Goal: Task Accomplishment & Management: Complete application form

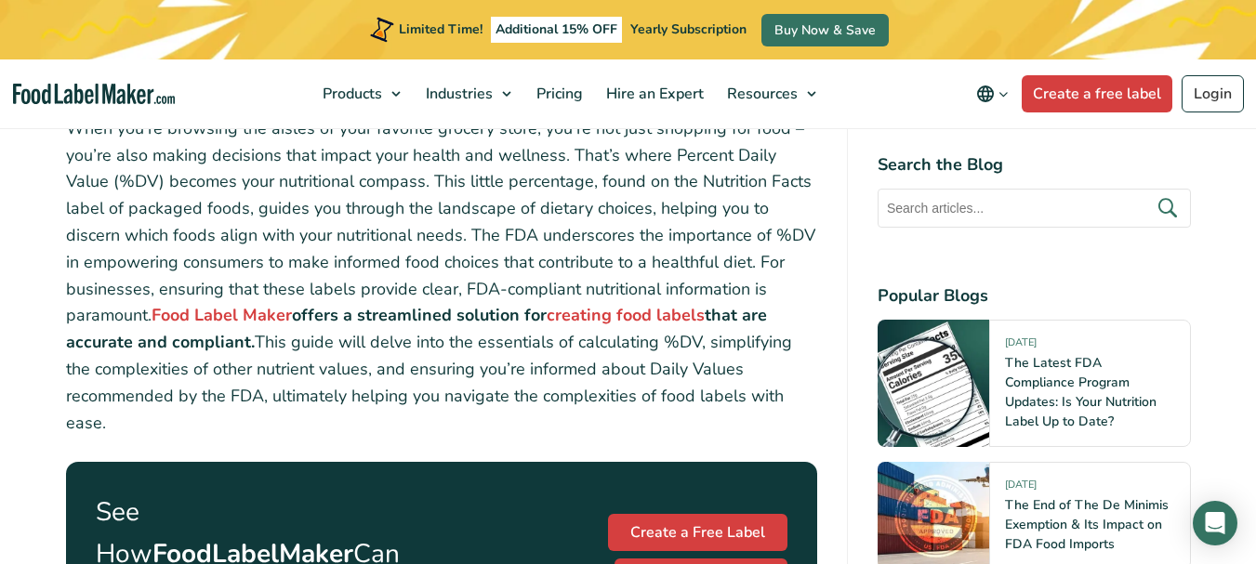
scroll to position [744, 0]
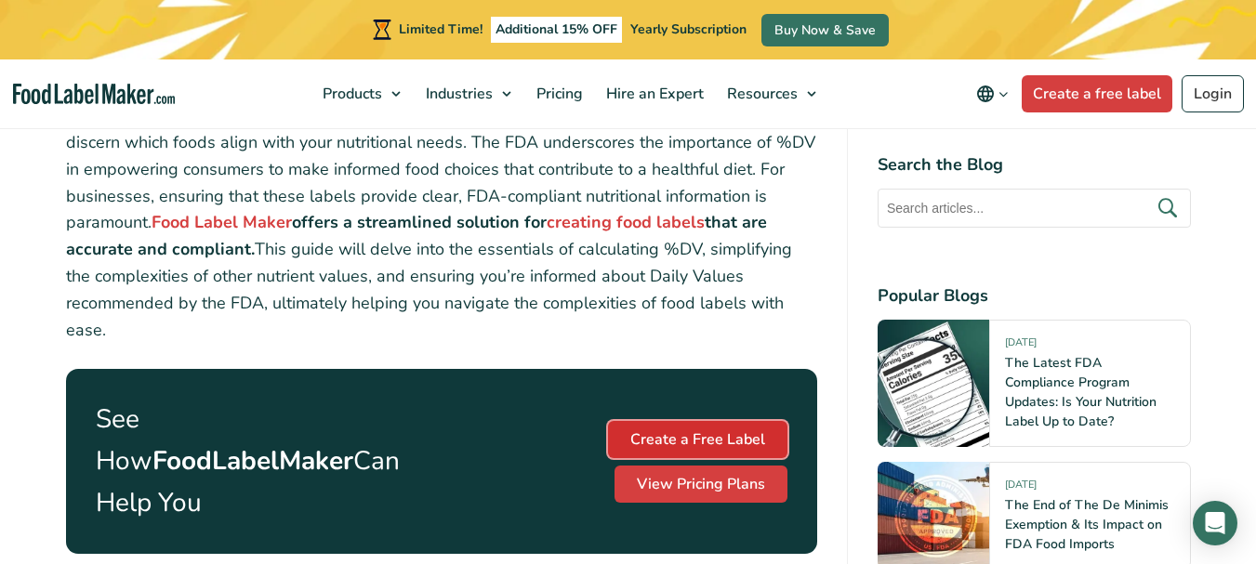
click at [608, 458] on link "Create a Free Label" at bounding box center [697, 439] width 179 height 37
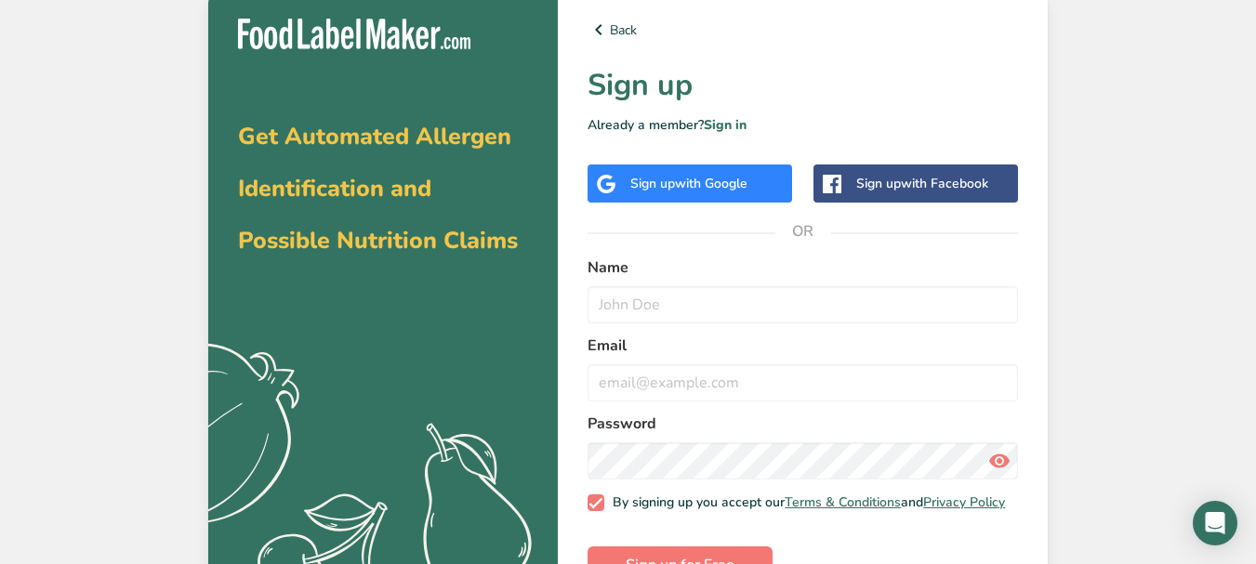
click at [636, 186] on div "Sign up with Google" at bounding box center [688, 184] width 117 height 20
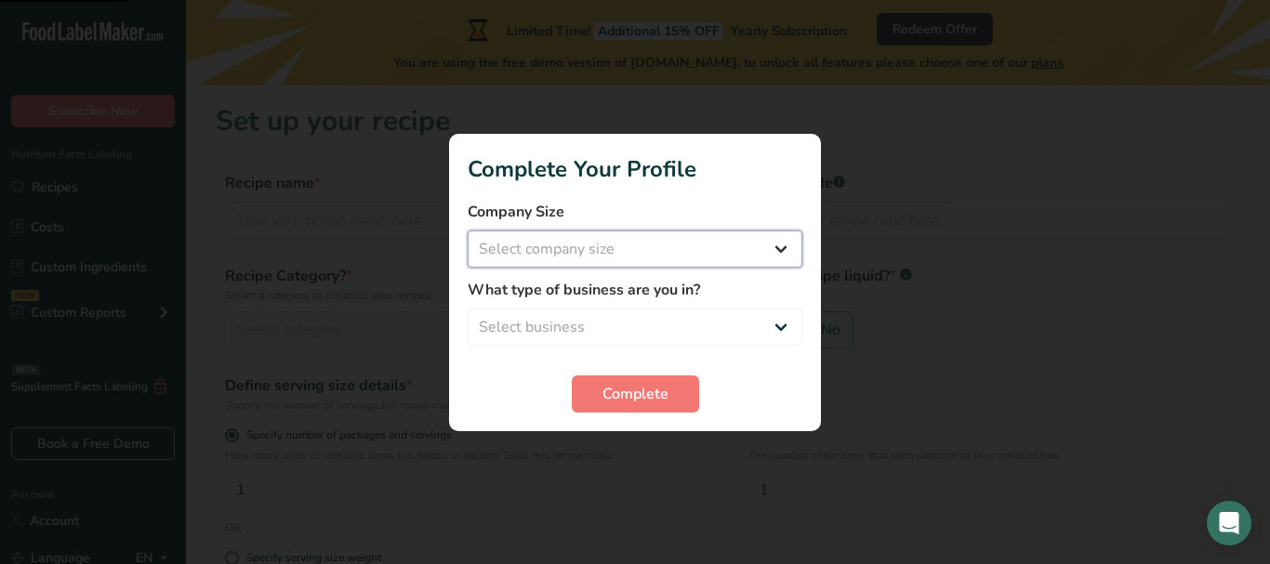
click at [781, 246] on select "Select company size Fewer than 10 Employees 10 to 50 Employees 51 to 500 Employ…" at bounding box center [635, 249] width 335 height 37
select select "1"
click at [468, 231] on select "Select company size Fewer than 10 Employees 10 to 50 Employees 51 to 500 Employ…" at bounding box center [635, 249] width 335 height 37
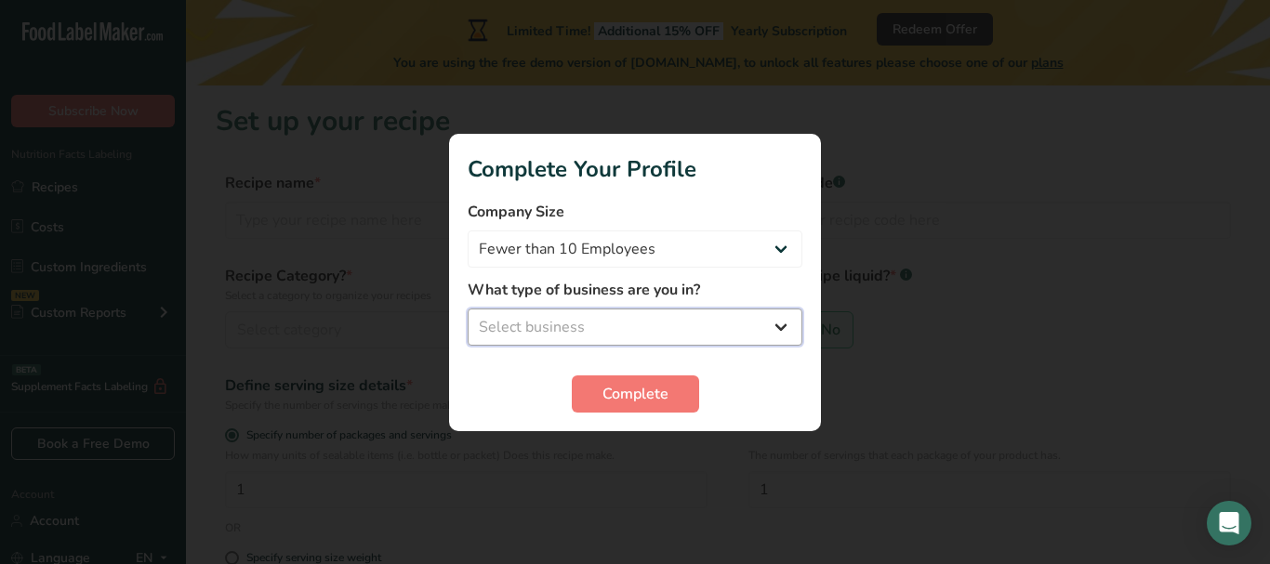
click at [777, 323] on select "Select business Packaged Food Manufacturer Restaurant & Cafe Bakery Meal Plans …" at bounding box center [635, 327] width 335 height 37
select select "1"
click at [468, 309] on select "Select business Packaged Food Manufacturer Restaurant & Cafe Bakery Meal Plans …" at bounding box center [635, 327] width 335 height 37
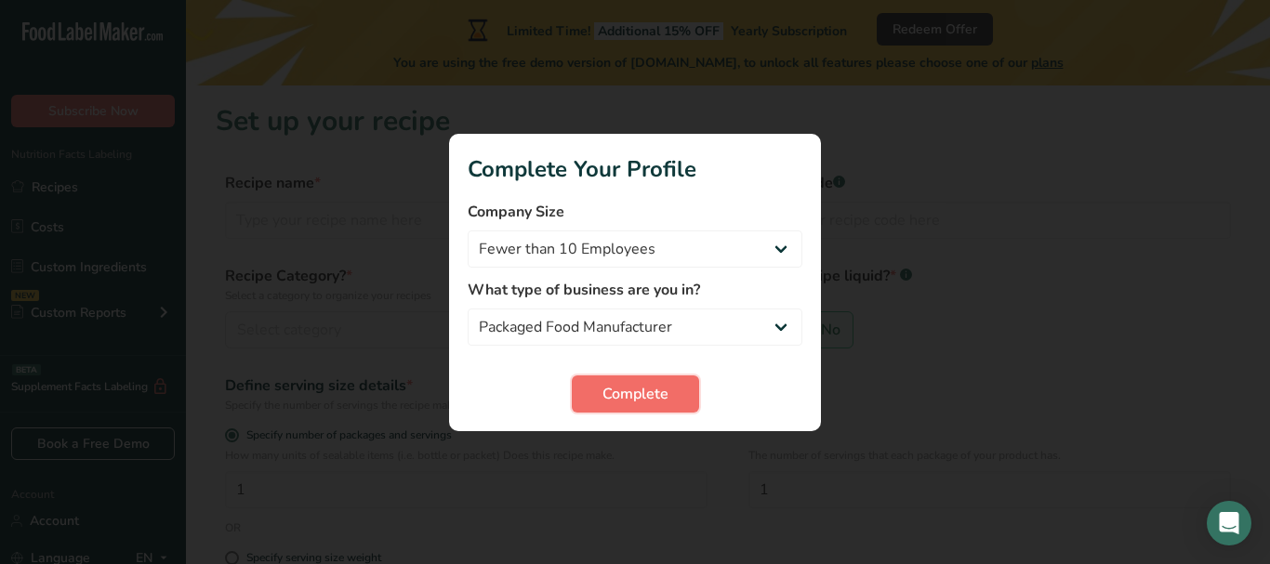
click at [667, 397] on span "Complete" at bounding box center [635, 394] width 66 height 22
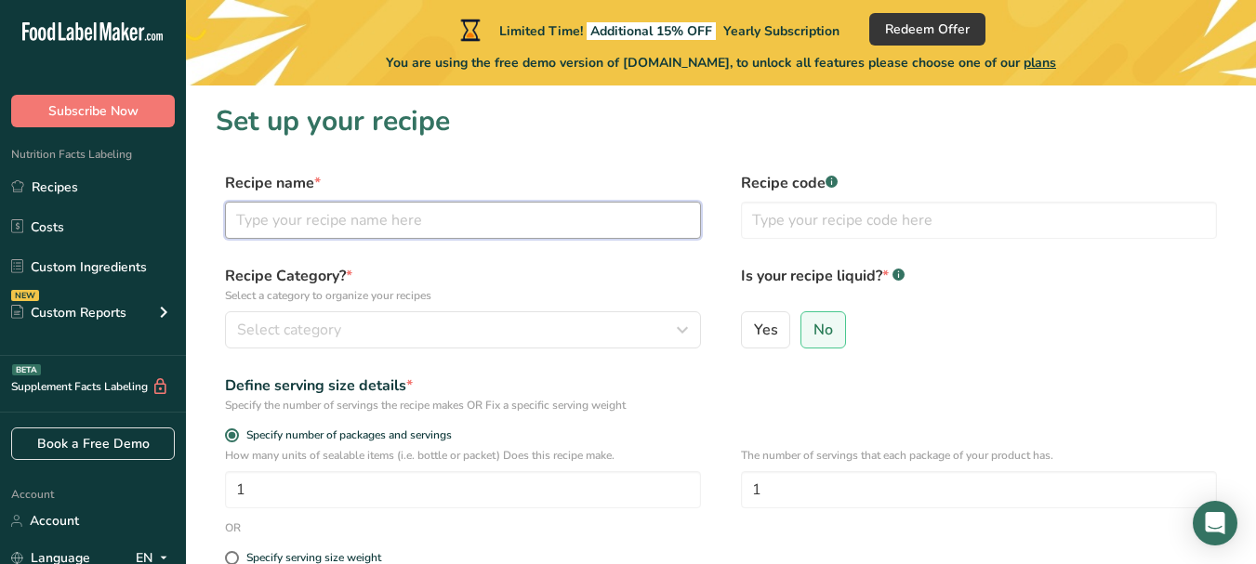
click at [326, 220] on input "text" at bounding box center [463, 220] width 476 height 37
type input "Chicken Hariyali Tikka"
type input "CHT001"
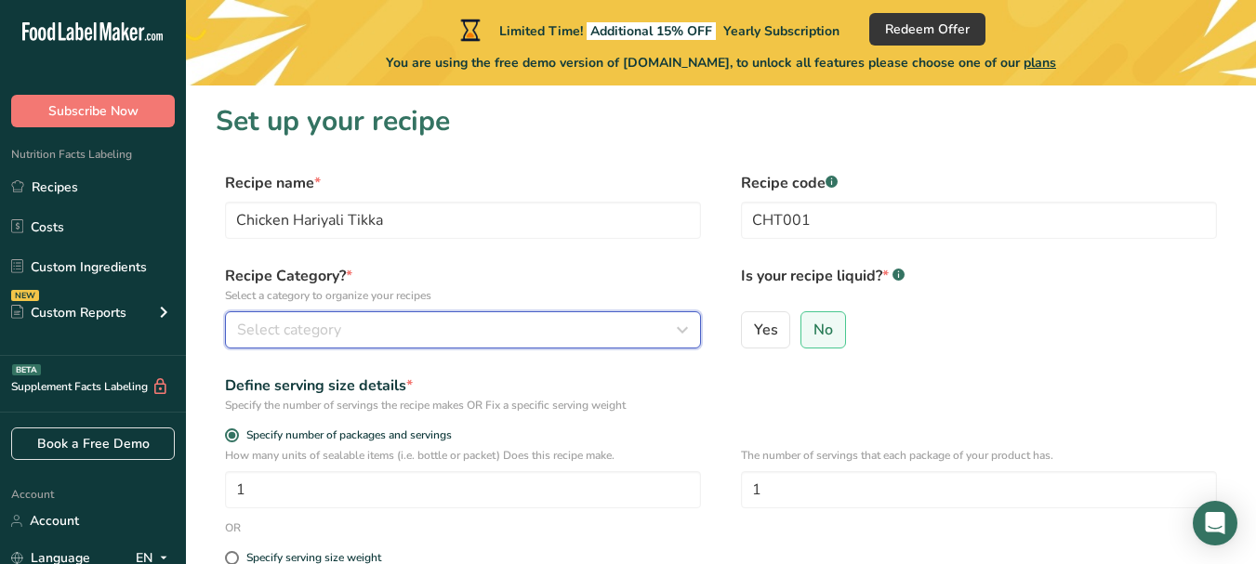
click at [361, 325] on div "Select category" at bounding box center [457, 330] width 441 height 22
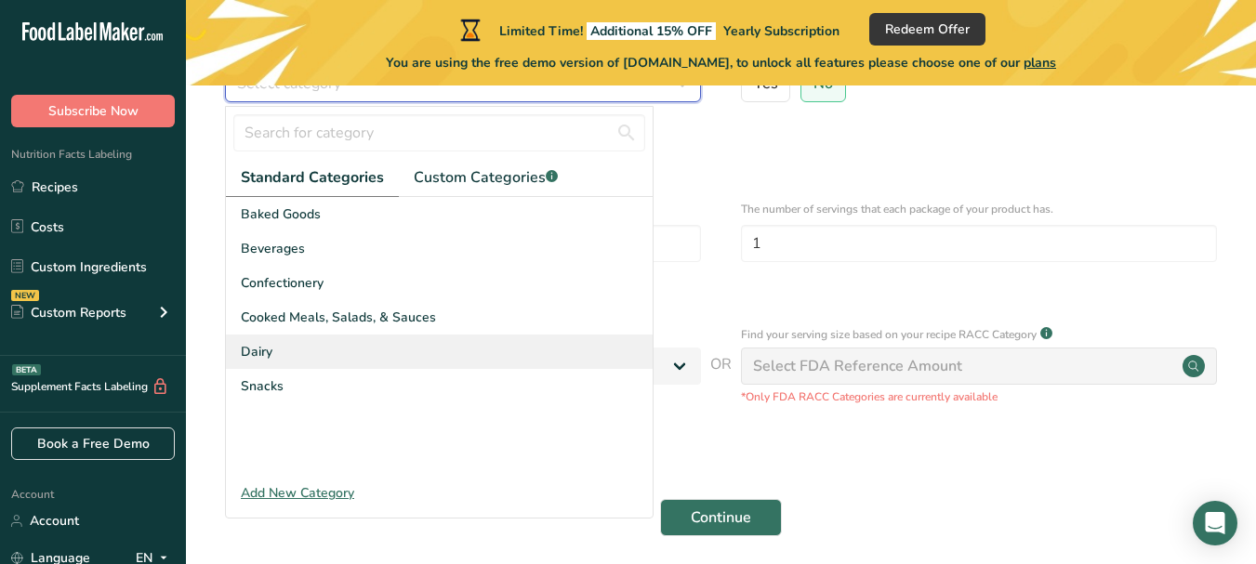
scroll to position [279, 0]
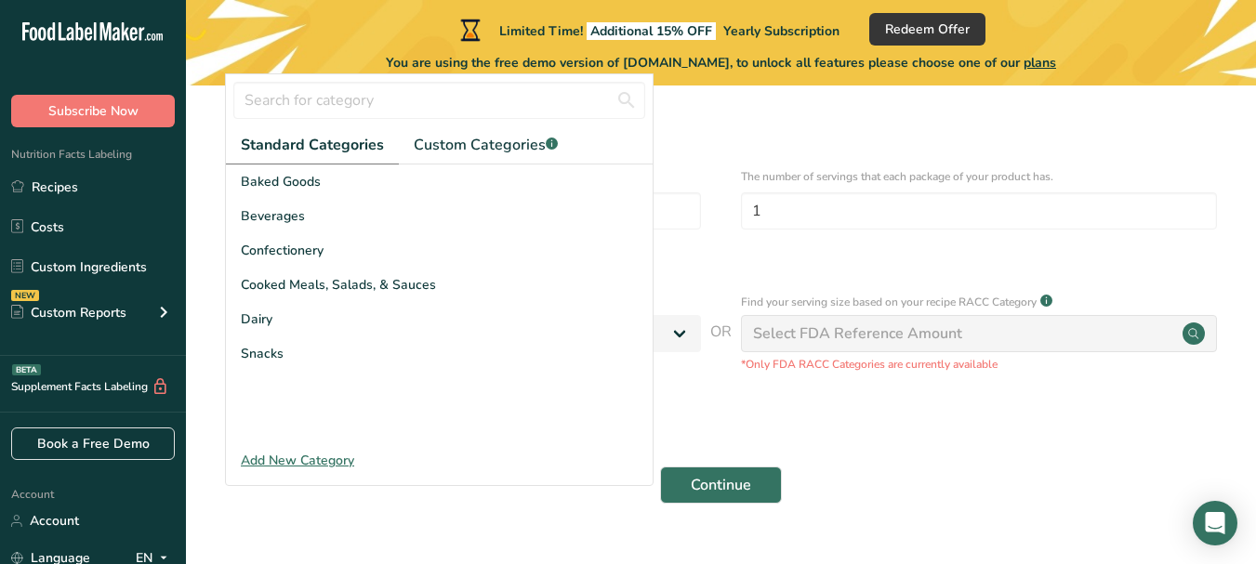
click at [302, 461] on div "Add New Category" at bounding box center [439, 461] width 427 height 20
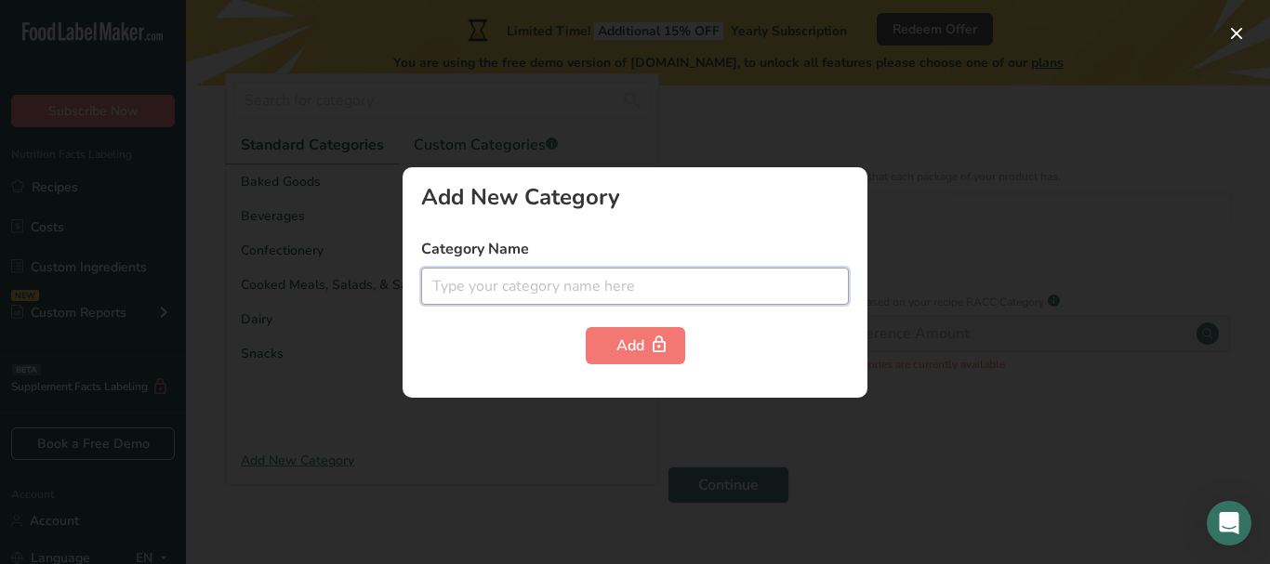
click at [455, 284] on input "text" at bounding box center [635, 286] width 428 height 37
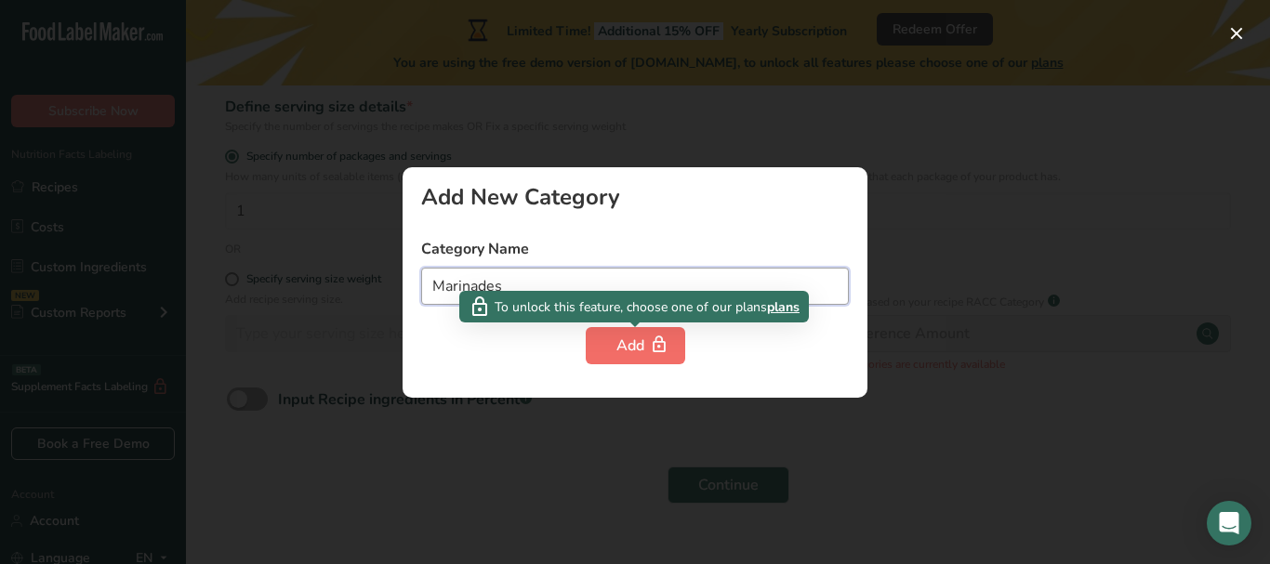
type input "Marinades"
click at [614, 342] on button "Add" at bounding box center [635, 345] width 99 height 37
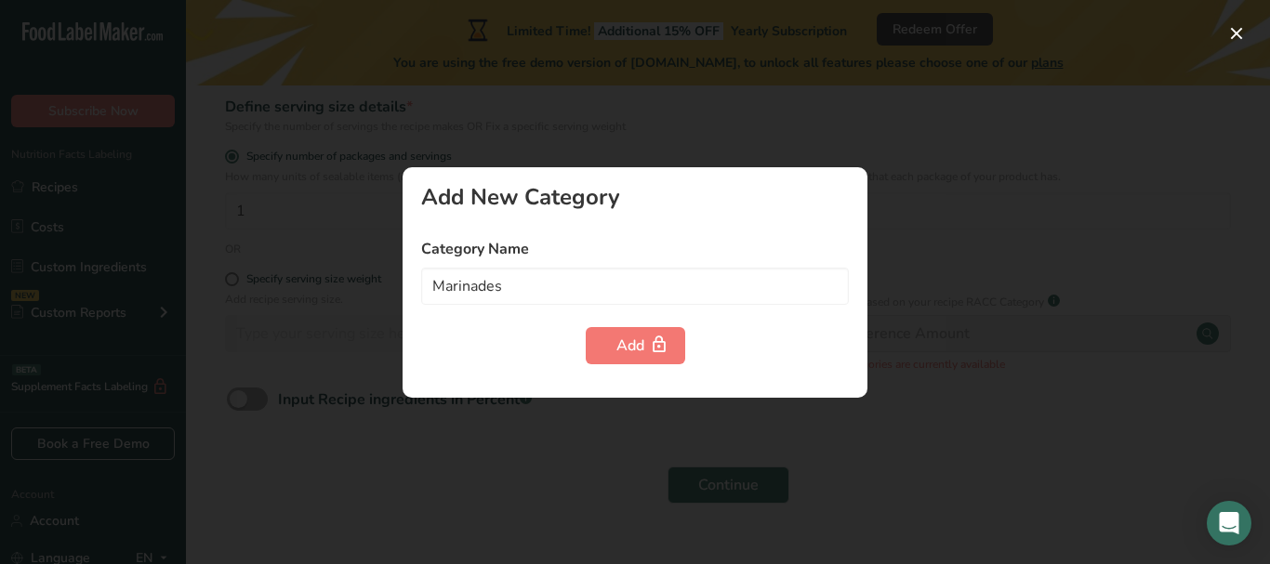
click at [937, 429] on div at bounding box center [635, 282] width 1270 height 564
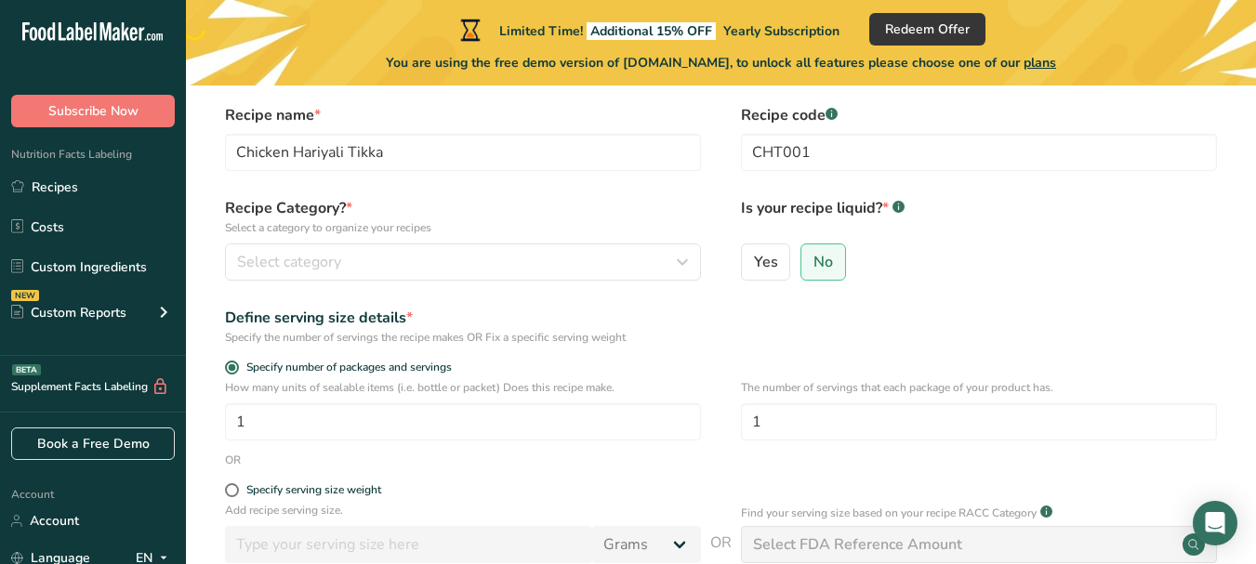
scroll to position [0, 0]
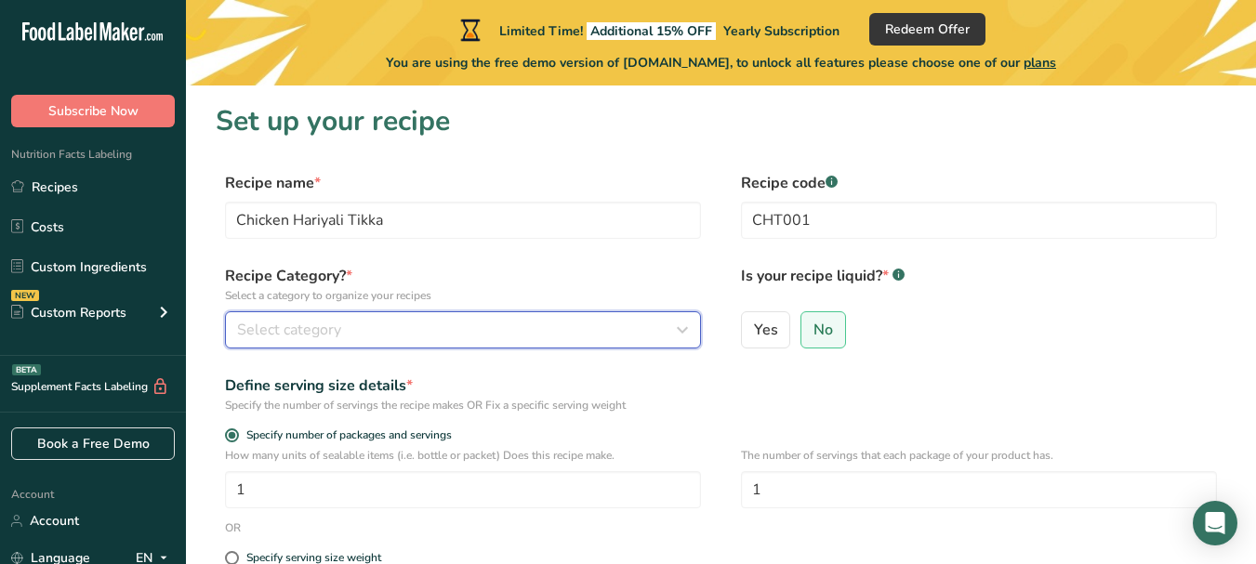
click at [689, 332] on icon "button" at bounding box center [682, 329] width 22 height 33
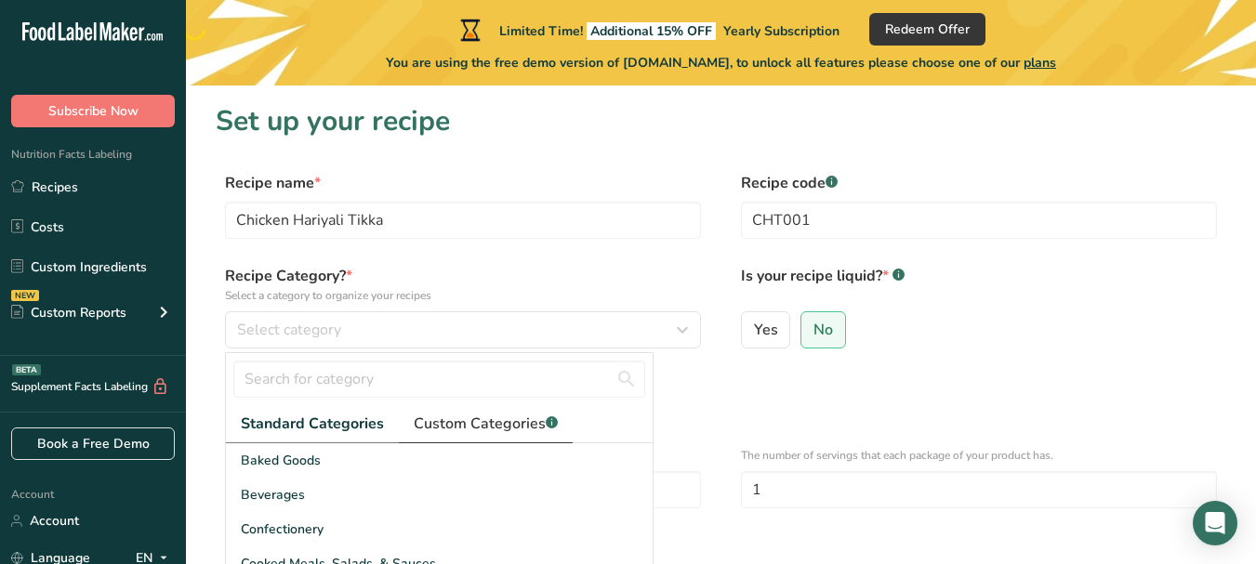
click at [495, 421] on span "Custom Categories .a-a{fill:#347362;}.b-a{fill:#fff;}" at bounding box center [486, 424] width 144 height 22
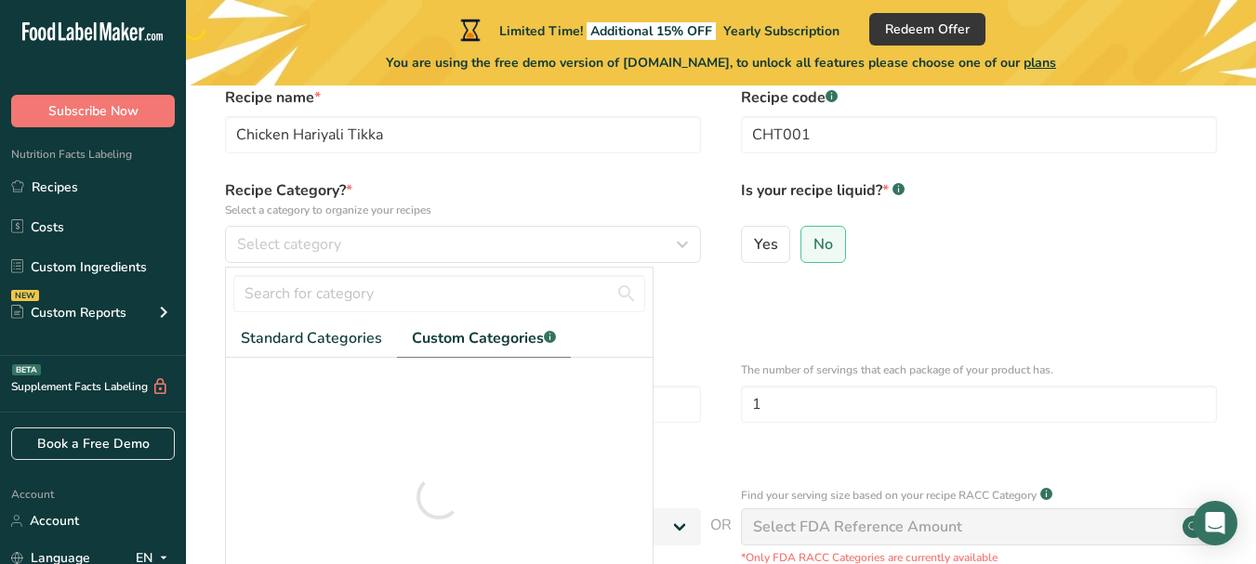
scroll to position [186, 0]
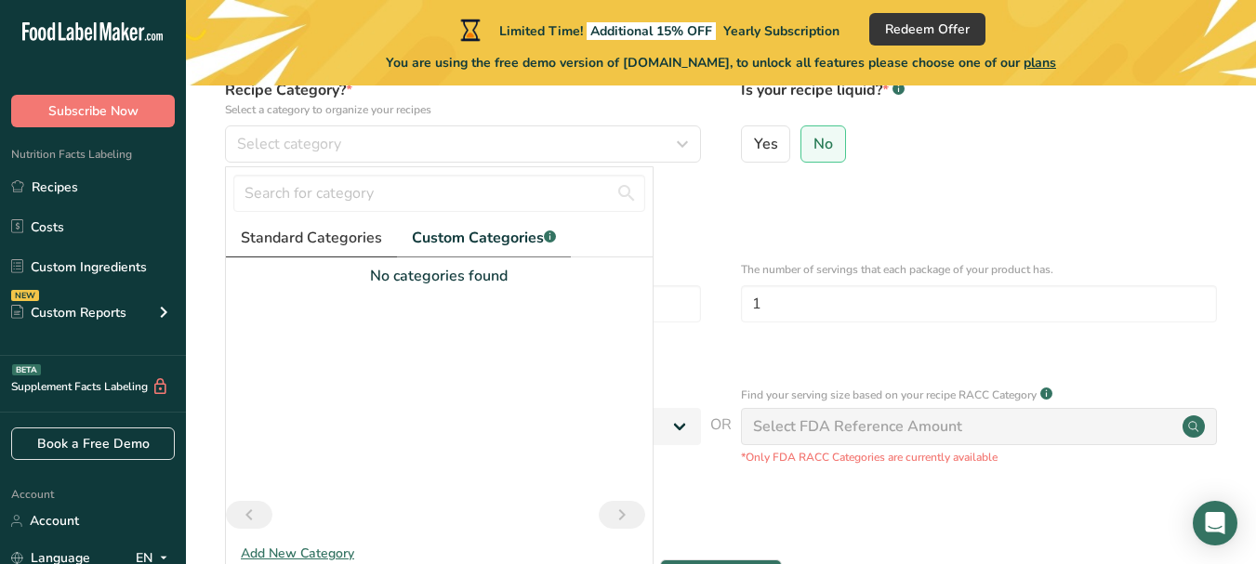
click at [279, 228] on span "Standard Categories" at bounding box center [311, 238] width 141 height 22
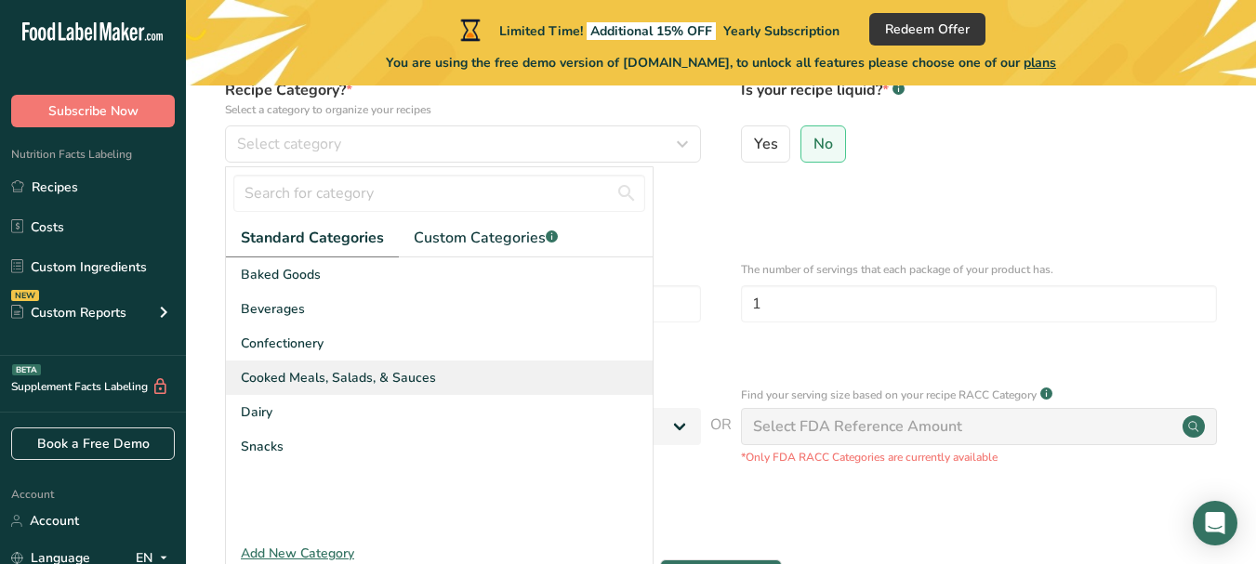
click at [280, 376] on span "Cooked Meals, Salads, & Sauces" at bounding box center [338, 378] width 195 height 20
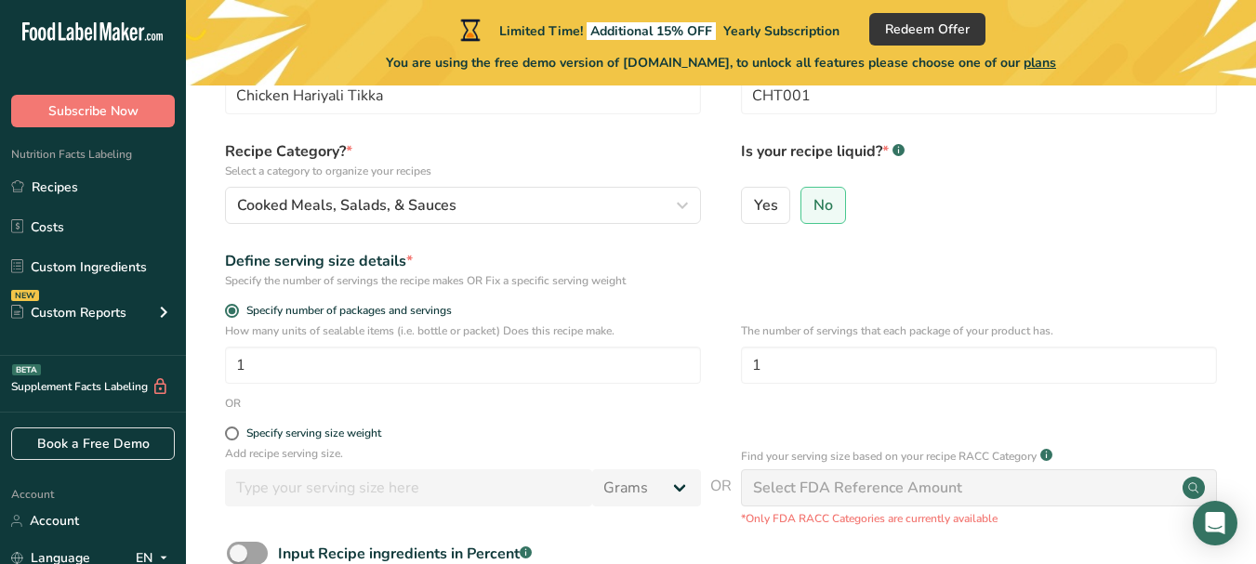
scroll to position [93, 0]
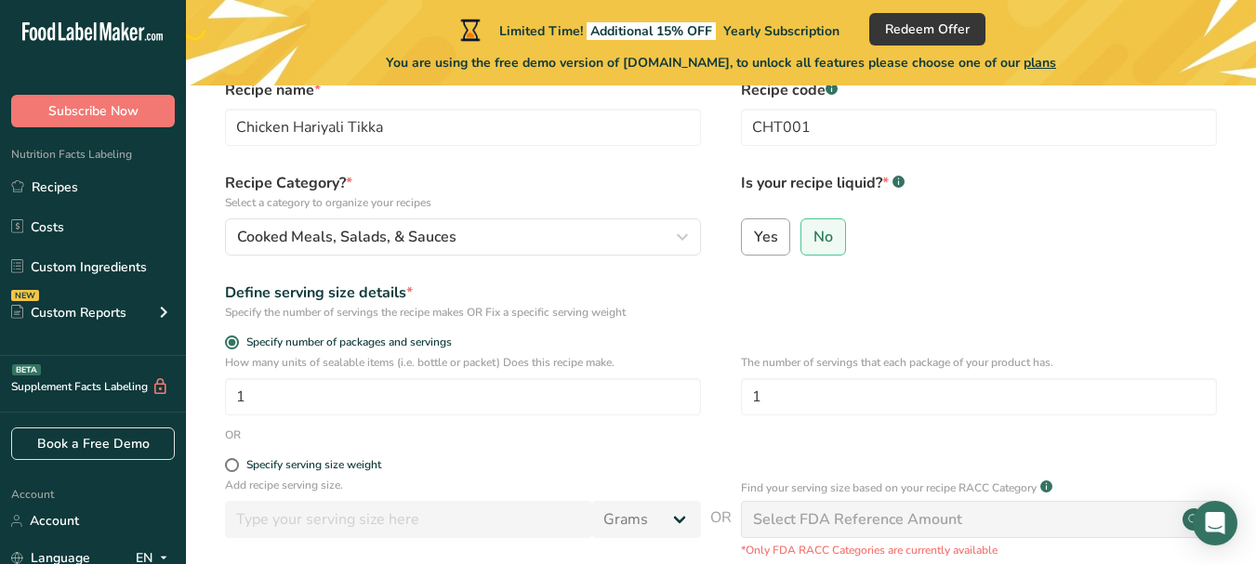
click at [772, 236] on span "Yes" at bounding box center [766, 237] width 24 height 19
click at [754, 236] on input "Yes" at bounding box center [748, 237] width 12 height 12
radio input "true"
radio input "false"
select select "22"
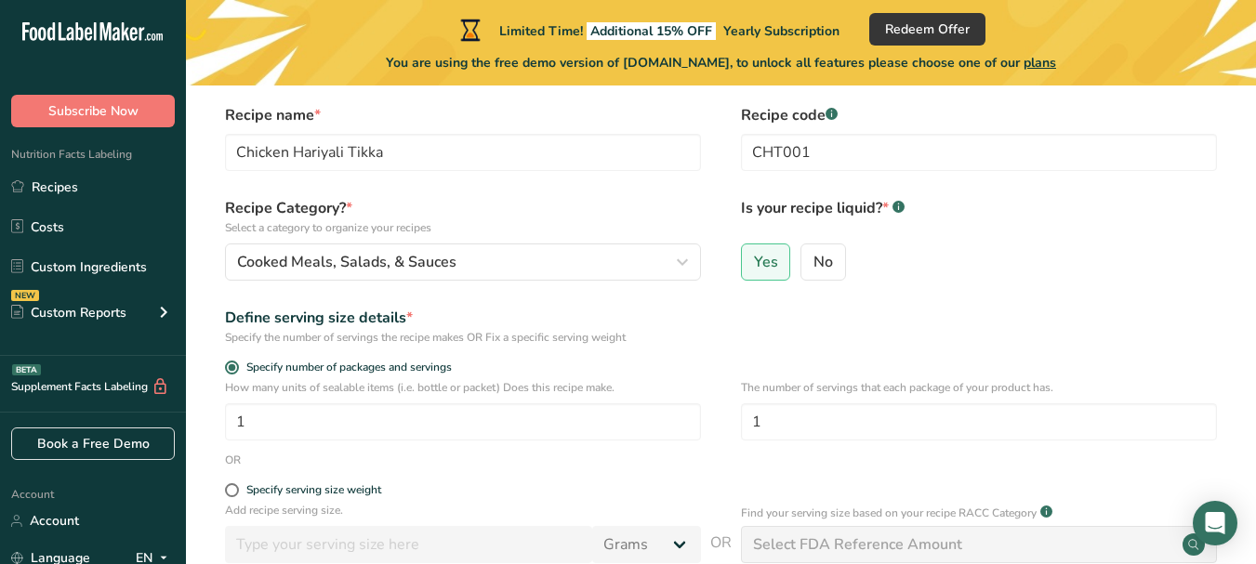
scroll to position [62, 0]
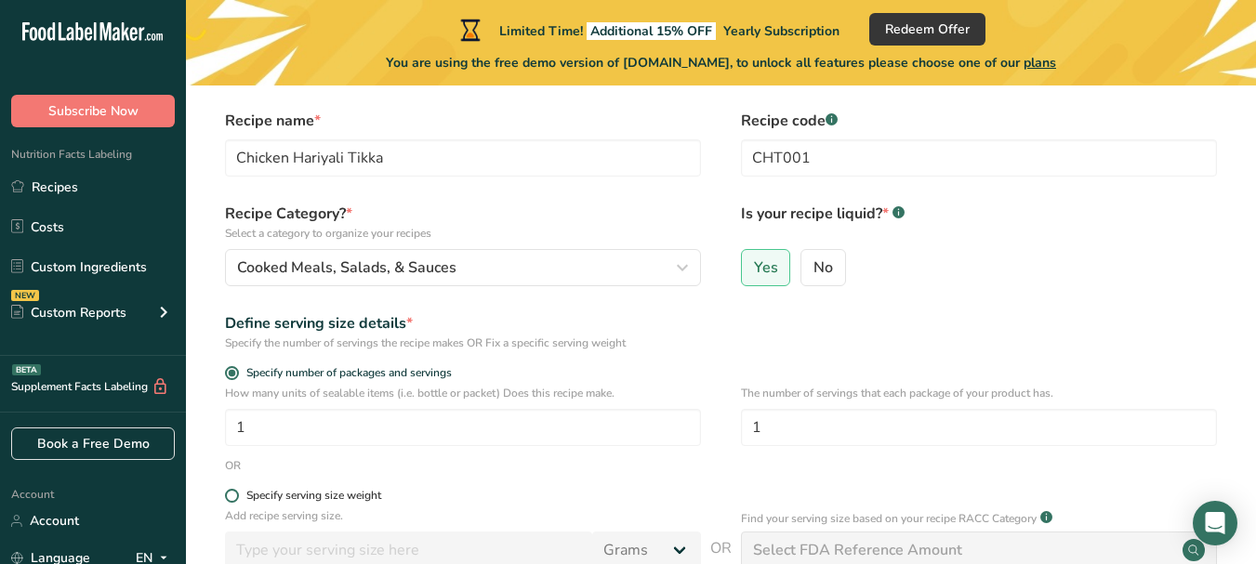
click at [231, 495] on span at bounding box center [232, 496] width 14 height 14
click at [231, 495] on input "Specify serving size weight" at bounding box center [231, 496] width 12 height 12
radio input "true"
radio input "false"
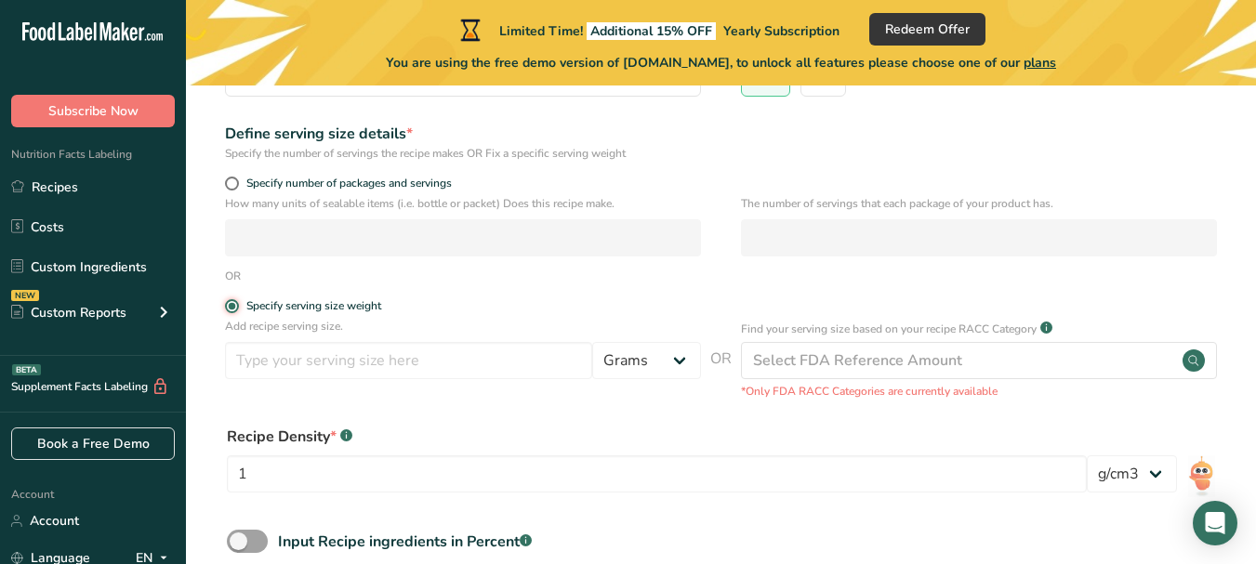
scroll to position [341, 0]
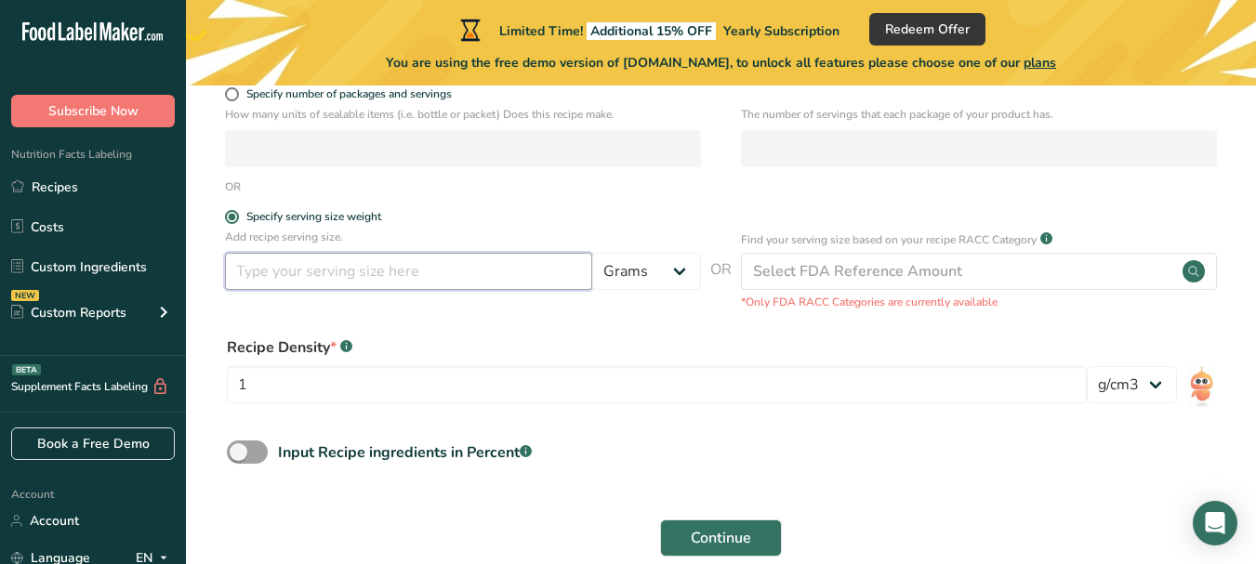
click at [286, 270] on input "number" at bounding box center [408, 271] width 367 height 37
click at [749, 356] on div "Recipe Density * .a-a{fill:#347362;}.b-a{fill:#fff;}" at bounding box center [657, 348] width 860 height 22
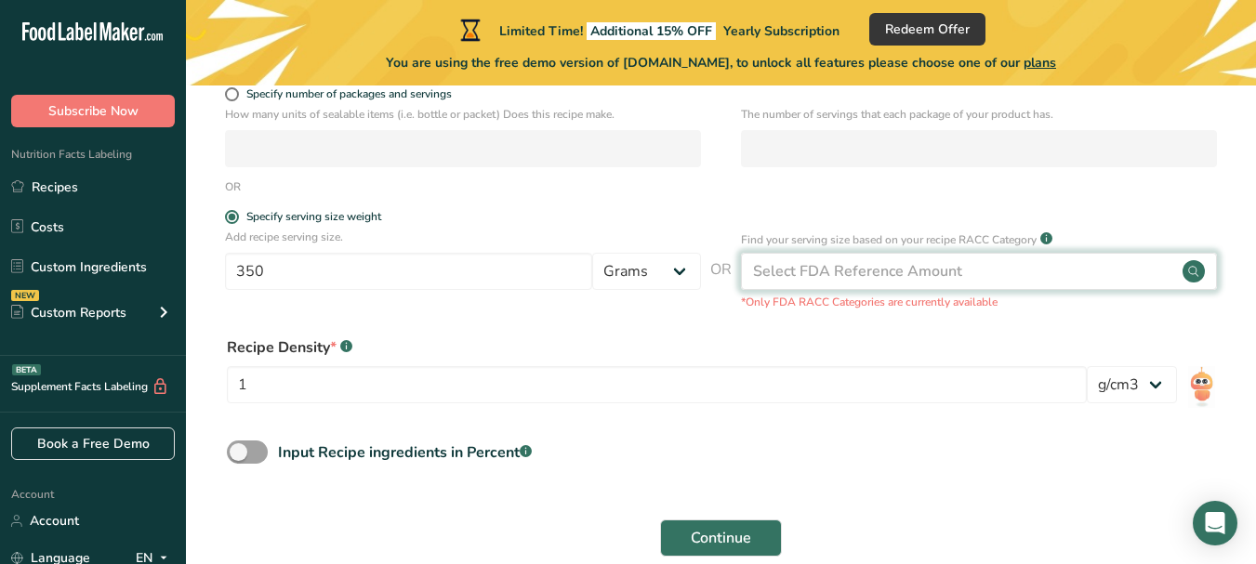
click at [1179, 267] on div "Select FDA Reference Amount" at bounding box center [979, 271] width 476 height 37
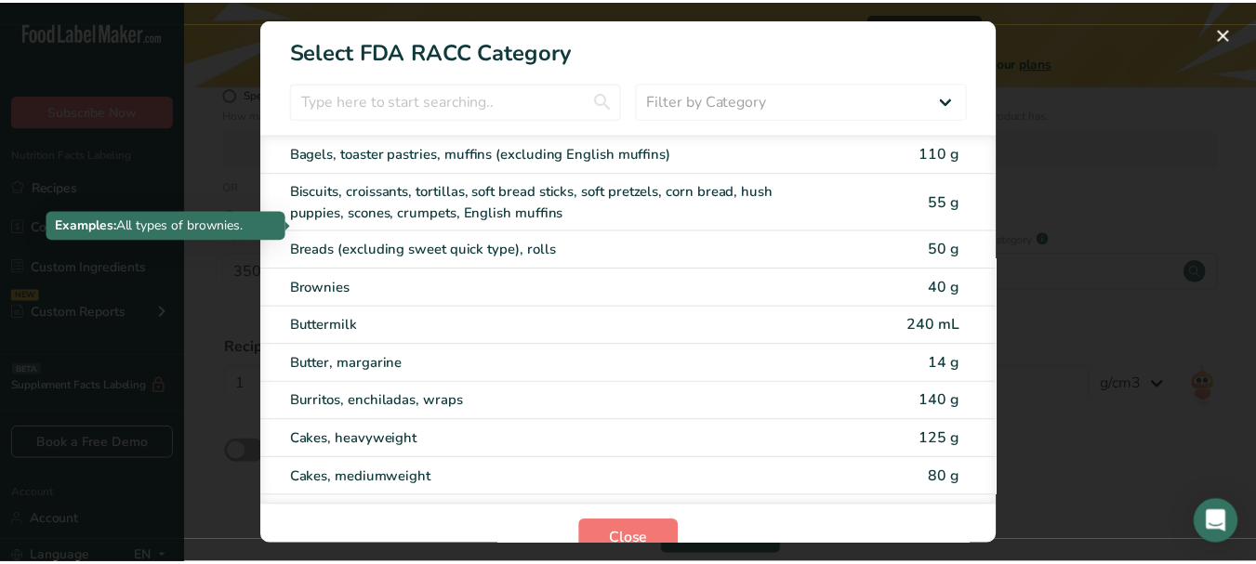
scroll to position [0, 0]
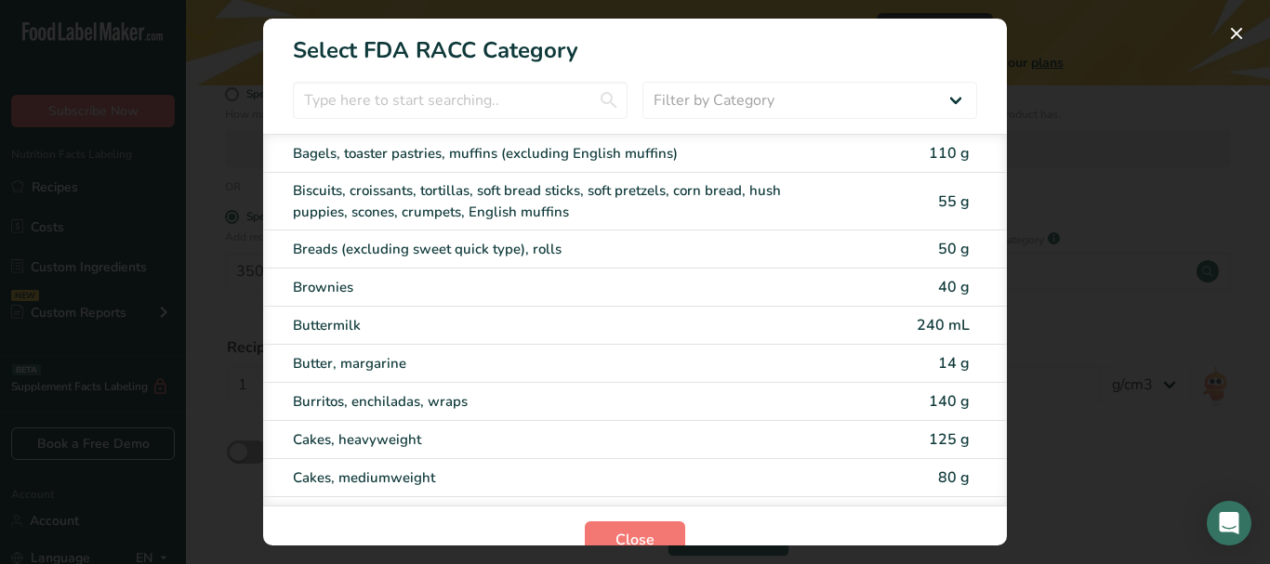
click at [1116, 125] on div "RACC Category Selection Modal" at bounding box center [635, 282] width 1270 height 564
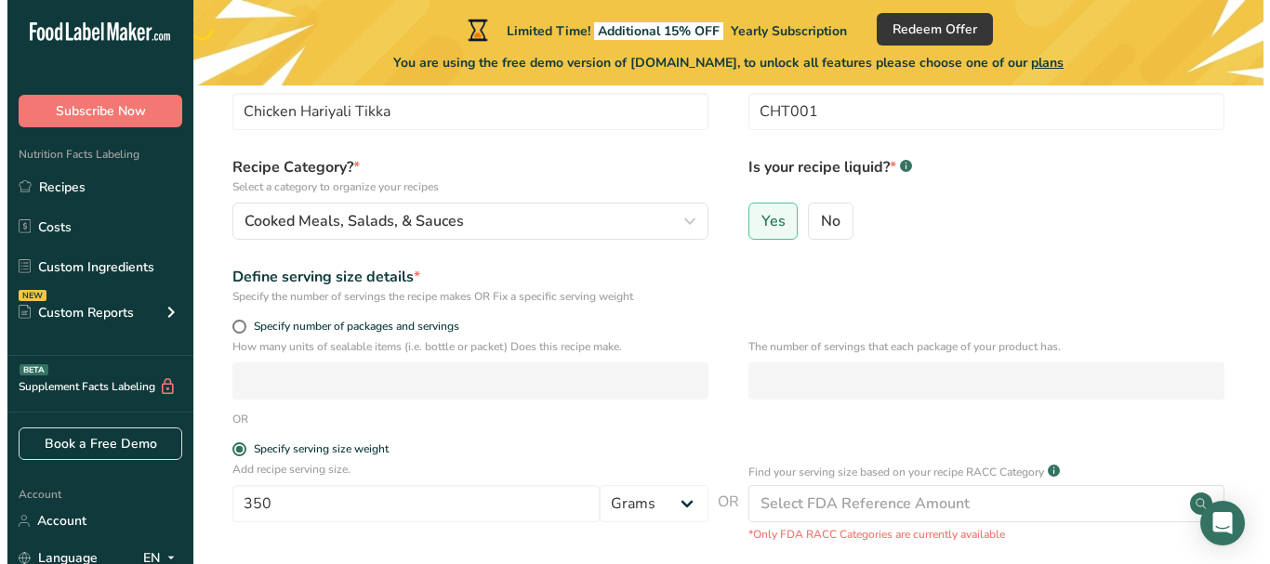
scroll to position [372, 0]
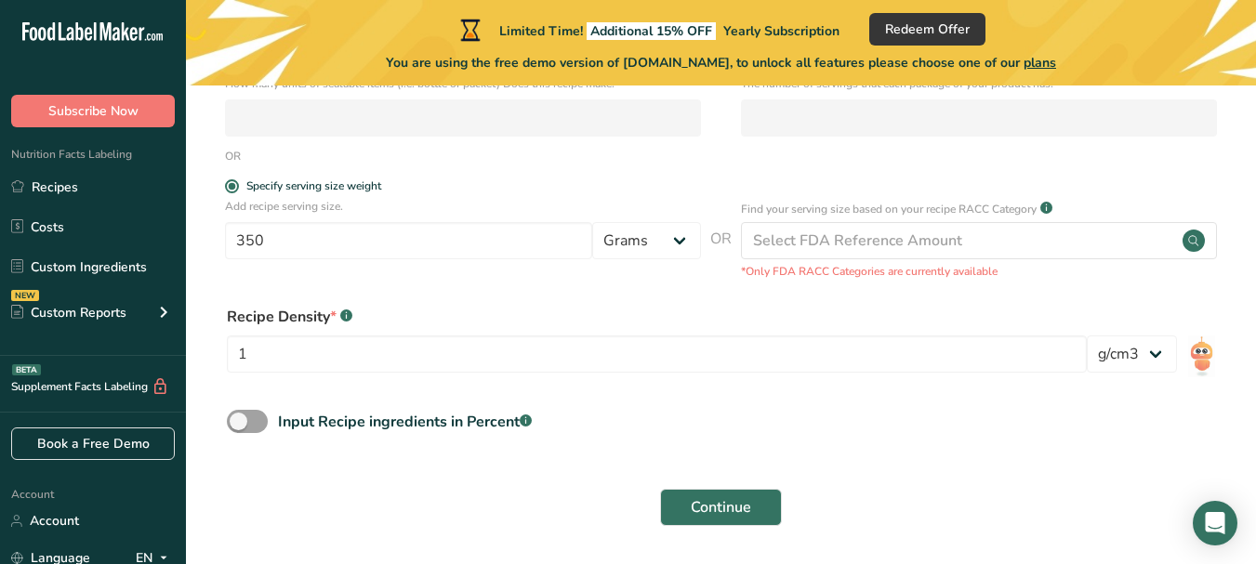
click at [1200, 237] on circle at bounding box center [1193, 241] width 22 height 22
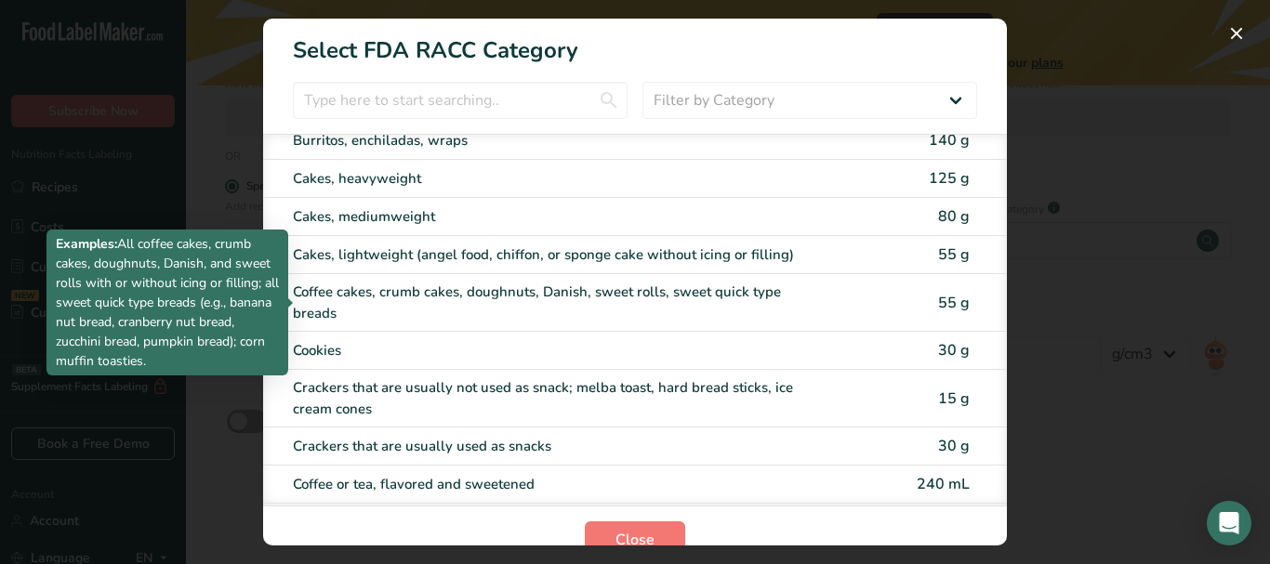
scroll to position [279, 0]
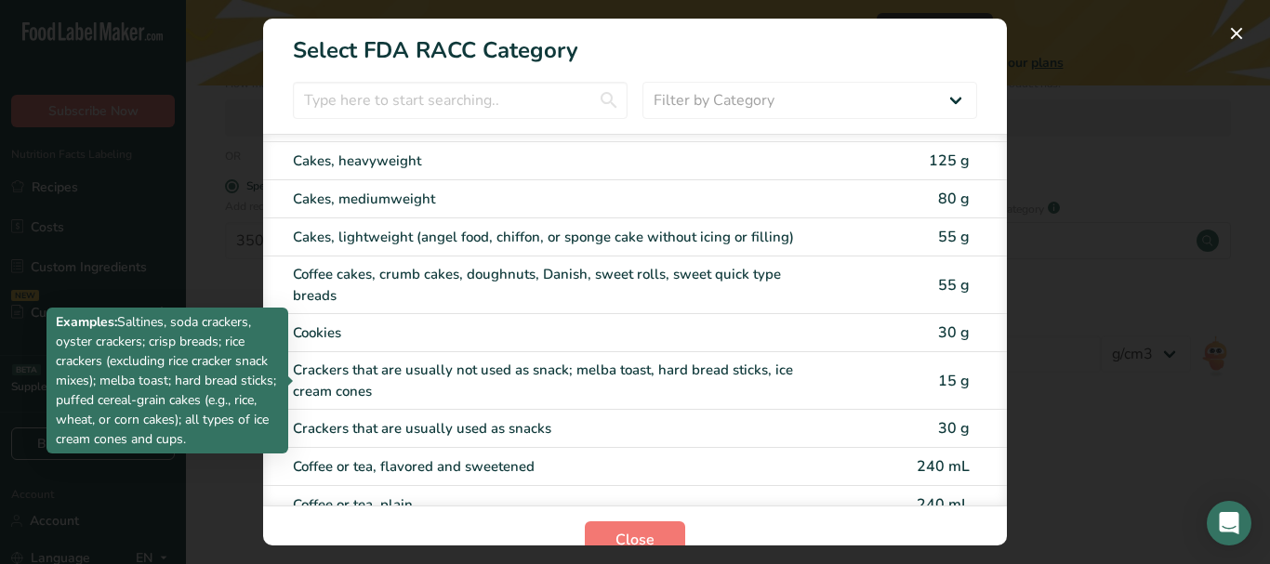
click at [604, 365] on div "Crackers that are usually not used as snack; melba toast, hard bread sticks, ic…" at bounding box center [557, 381] width 528 height 42
type input "15"
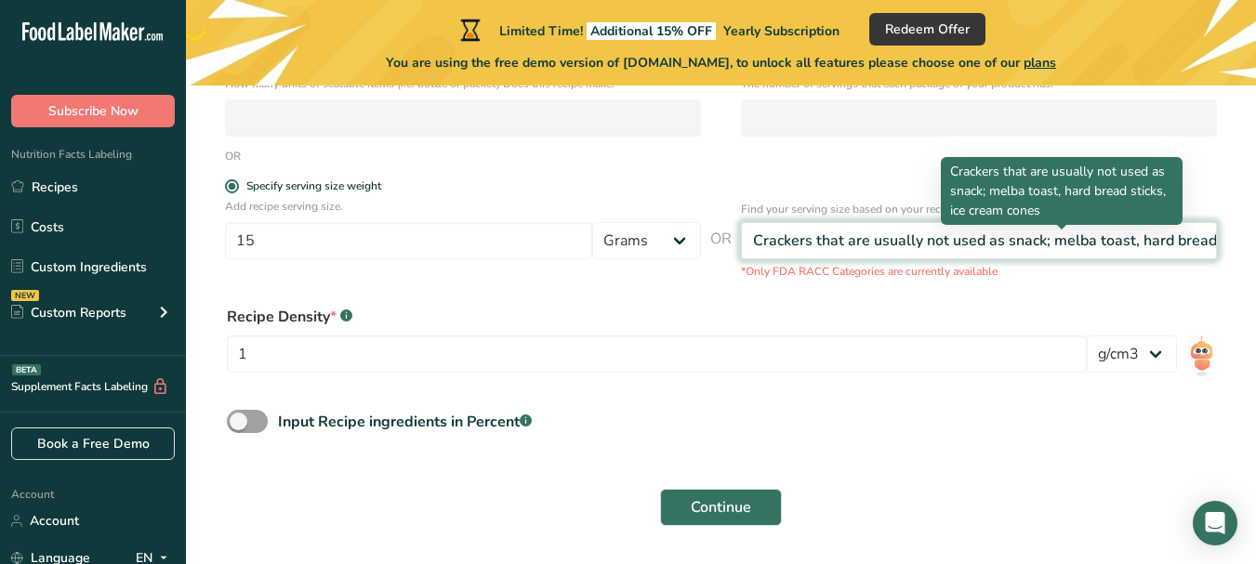
click at [1072, 229] on div "Crackers that are usually not used as snack; melba toast, hard bread sticks, ic…" at bounding box center [979, 240] width 476 height 37
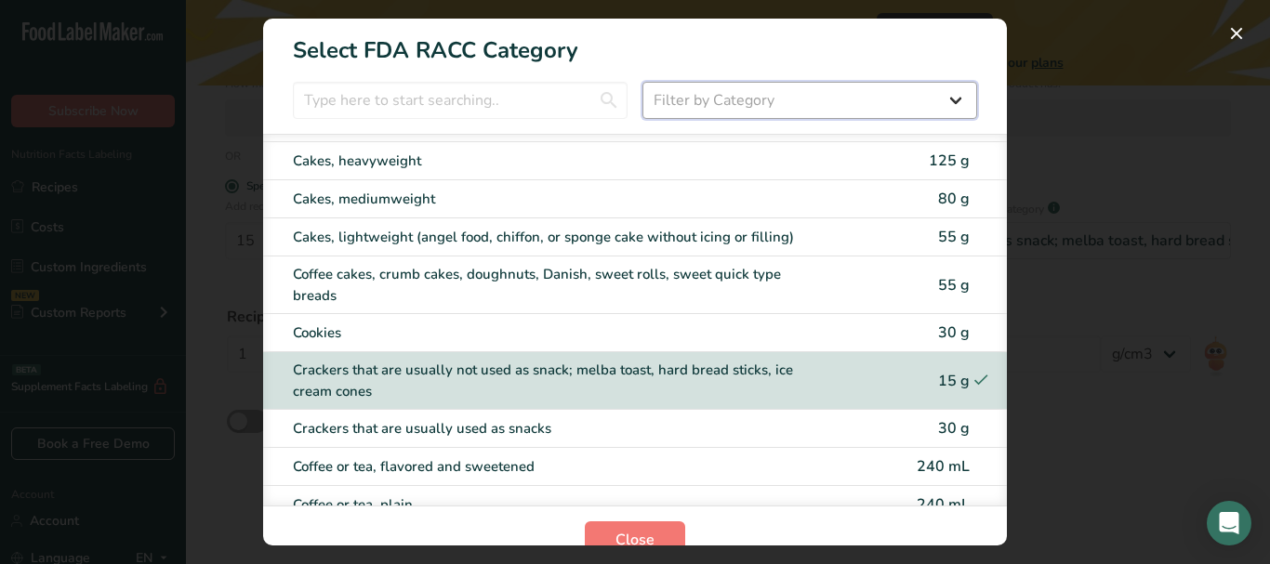
click at [944, 98] on select "Filter by Category All Bakery products [GEOGRAPHIC_DATA] Cereals and other grai…" at bounding box center [809, 100] width 335 height 37
select select "16"
click at [642, 82] on select "Filter by Category All Bakery products [GEOGRAPHIC_DATA] Cereals and other grai…" at bounding box center [809, 100] width 335 height 37
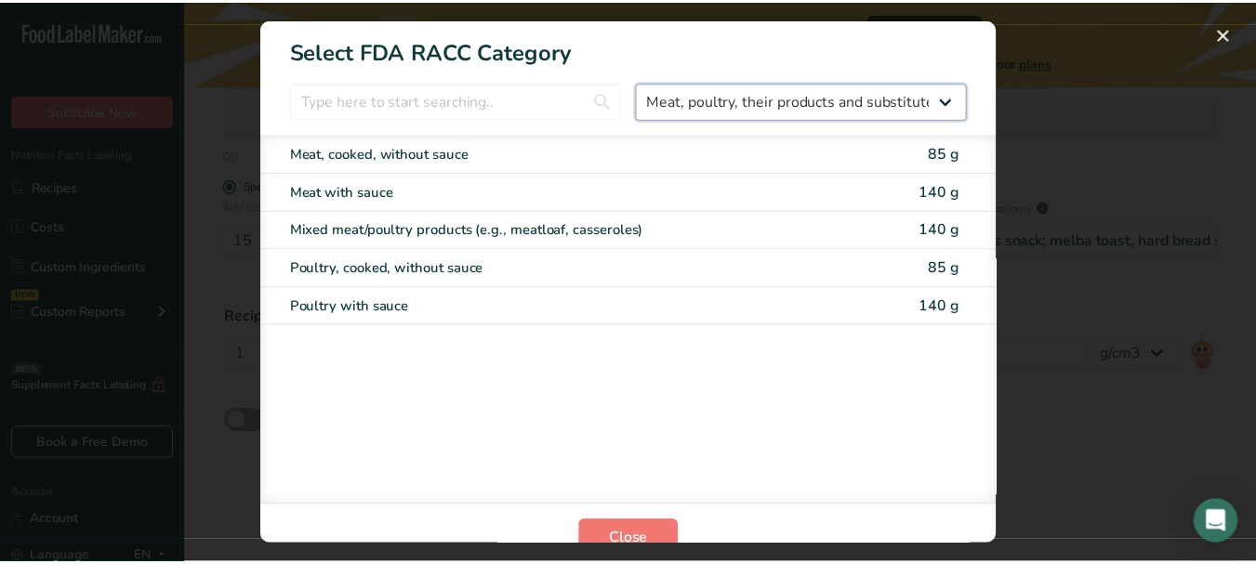
scroll to position [0, 0]
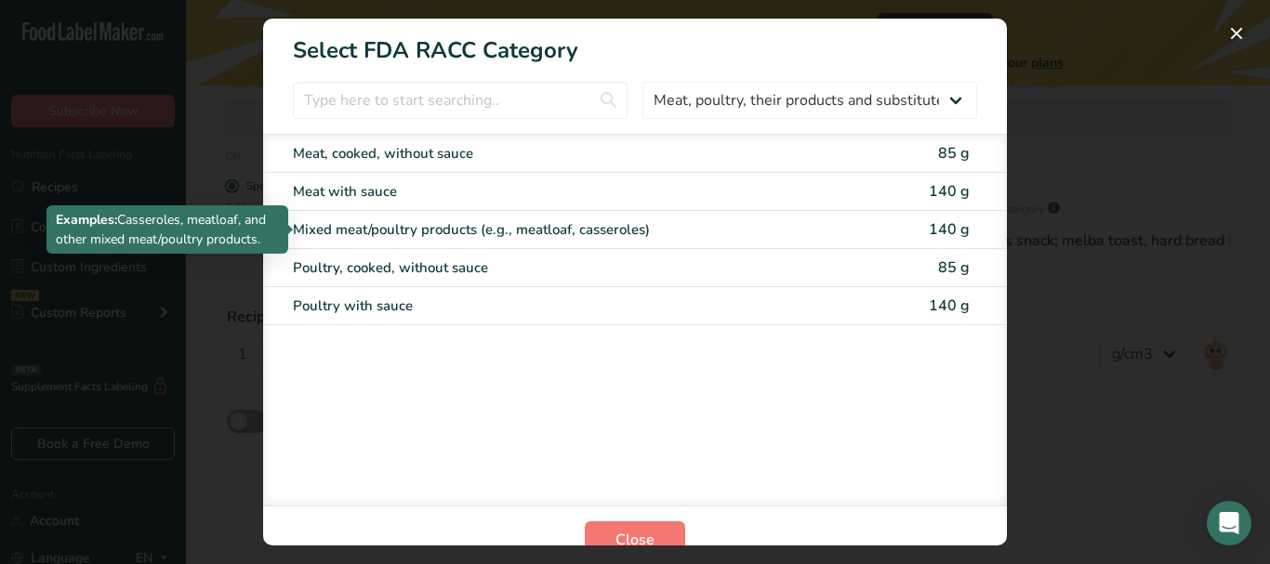
click at [407, 230] on div "Mixed meat/poultry products (e.g., meatloaf, casseroles)" at bounding box center [557, 229] width 528 height 21
type input "140"
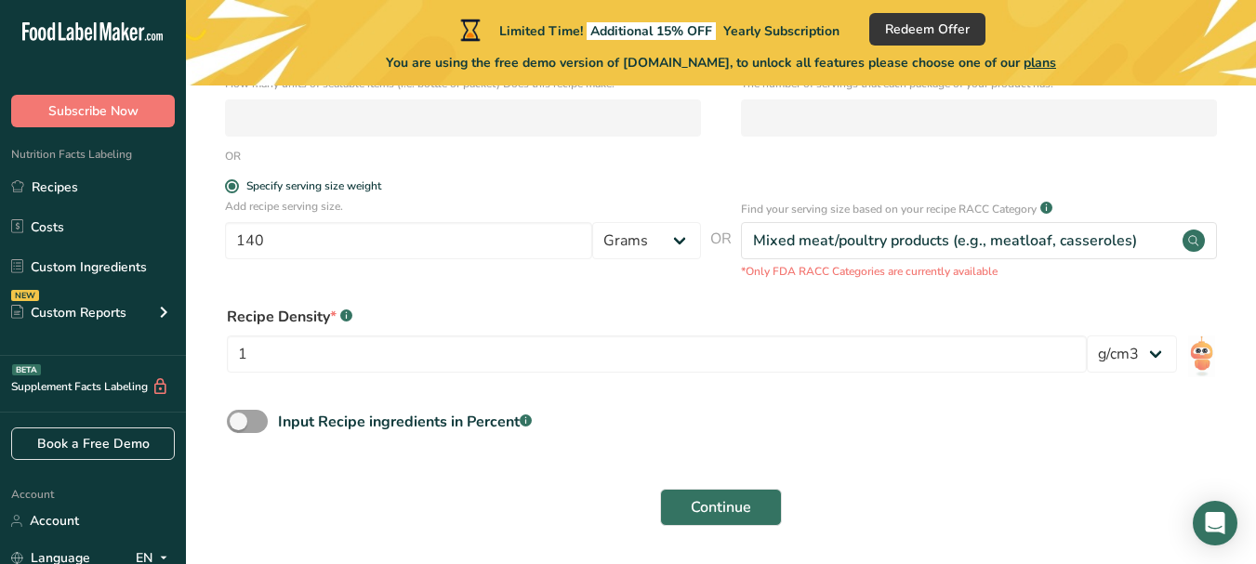
scroll to position [434, 0]
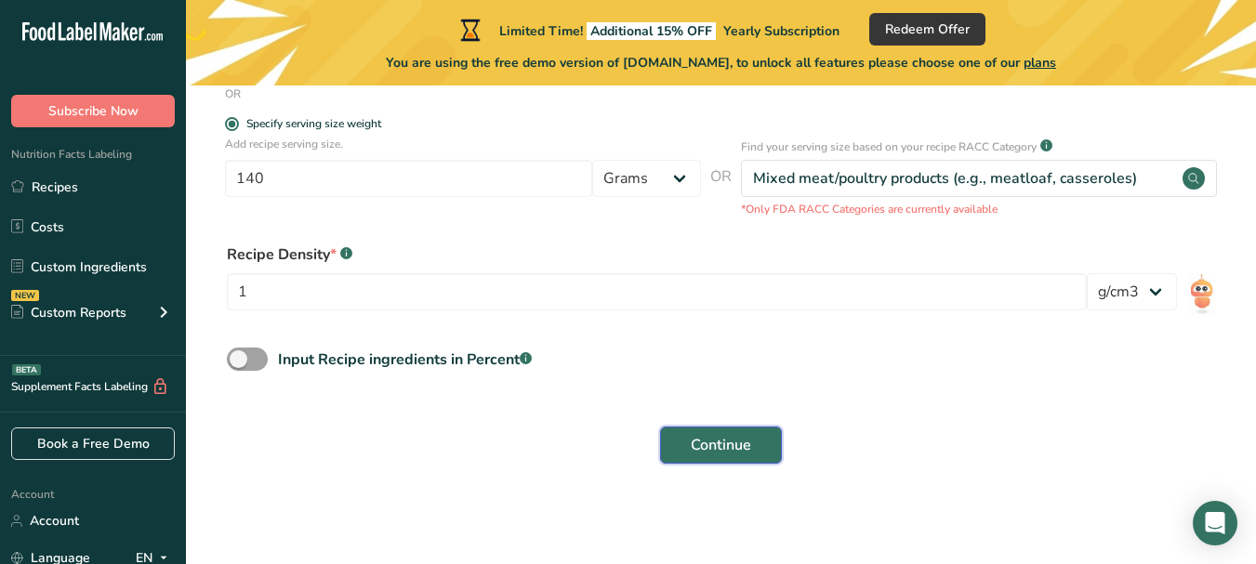
click at [711, 442] on span "Continue" at bounding box center [721, 445] width 60 height 22
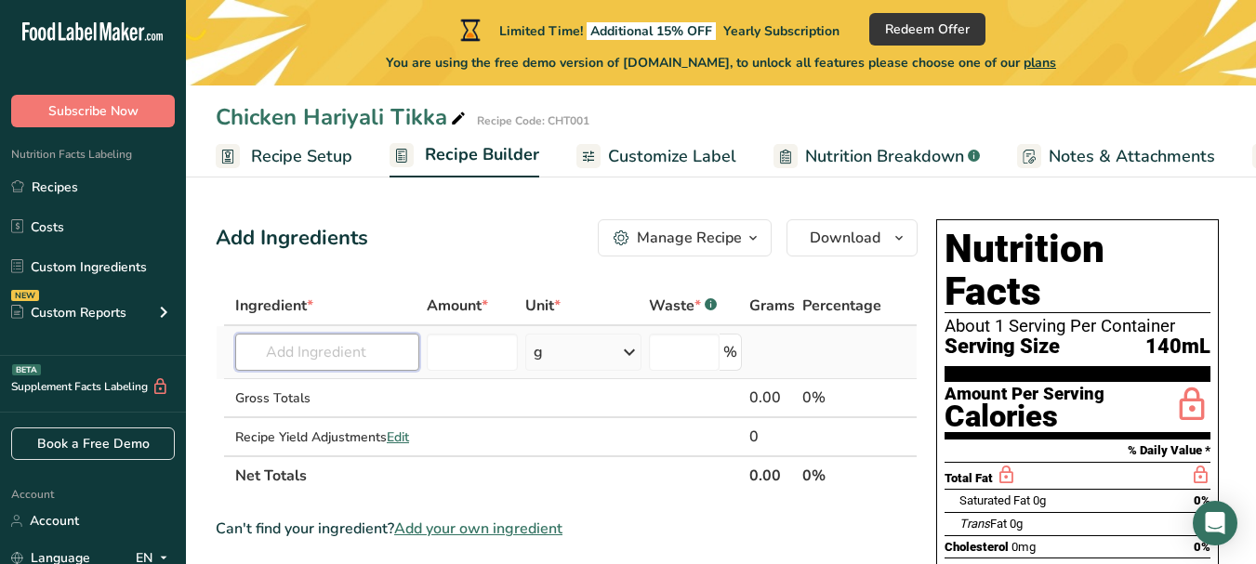
click at [348, 354] on input "text" at bounding box center [327, 352] width 184 height 37
click at [502, 356] on input "number" at bounding box center [472, 352] width 91 height 37
click at [630, 348] on icon at bounding box center [629, 352] width 22 height 33
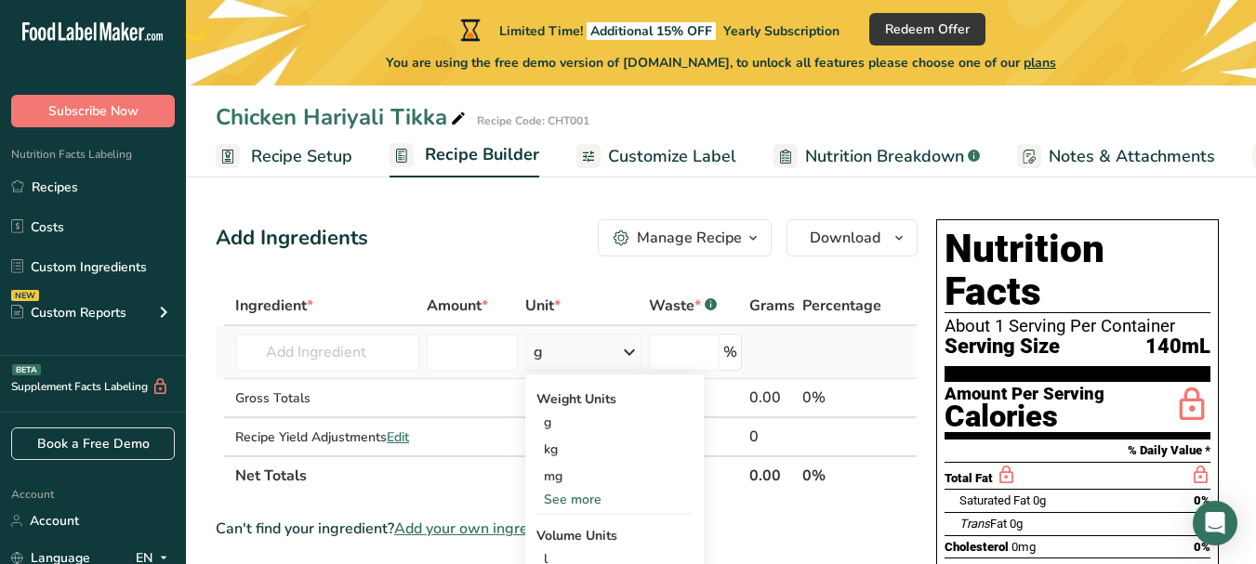
click at [630, 348] on icon at bounding box center [629, 352] width 22 height 33
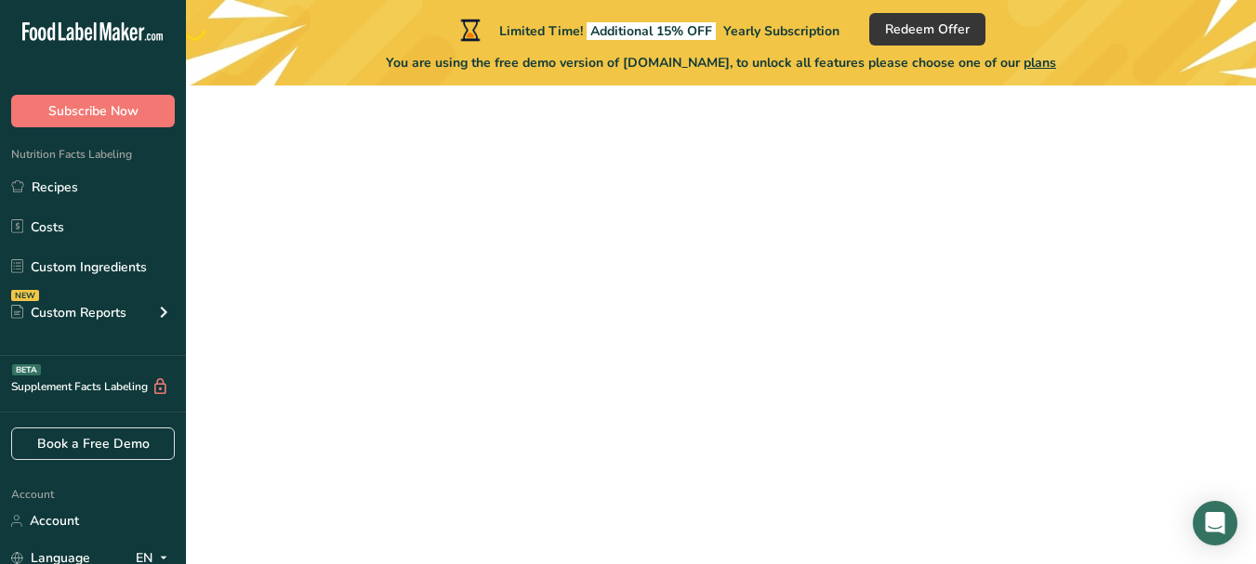
scroll to position [319, 0]
